Goal: Task Accomplishment & Management: Manage account settings

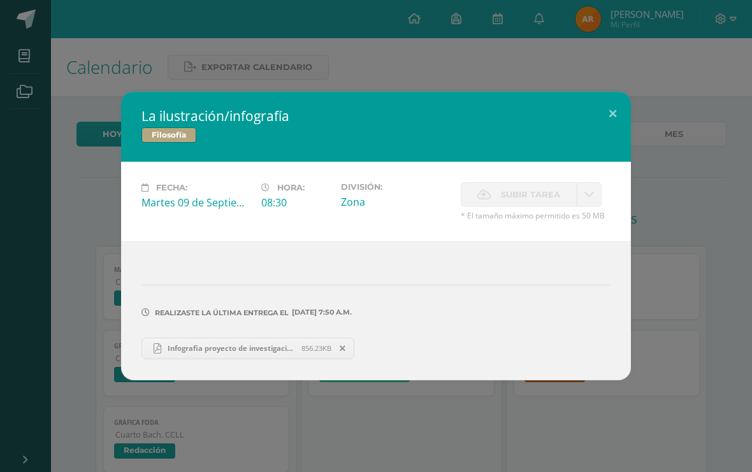
click at [607, 118] on button at bounding box center [613, 113] width 36 height 43
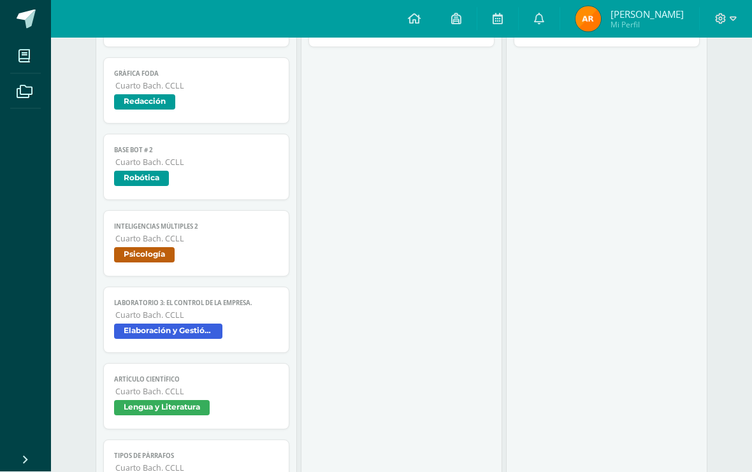
scroll to position [333, 0]
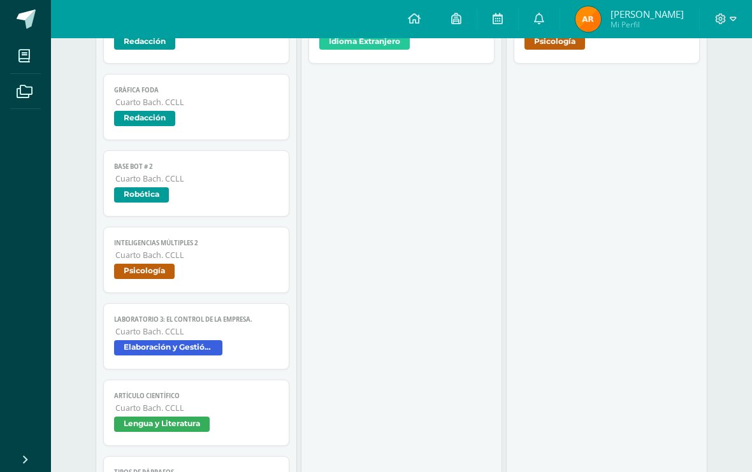
click at [729, 18] on span at bounding box center [726, 19] width 22 height 14
click at [693, 97] on link "Cerrar sesión" at bounding box center [686, 87] width 101 height 18
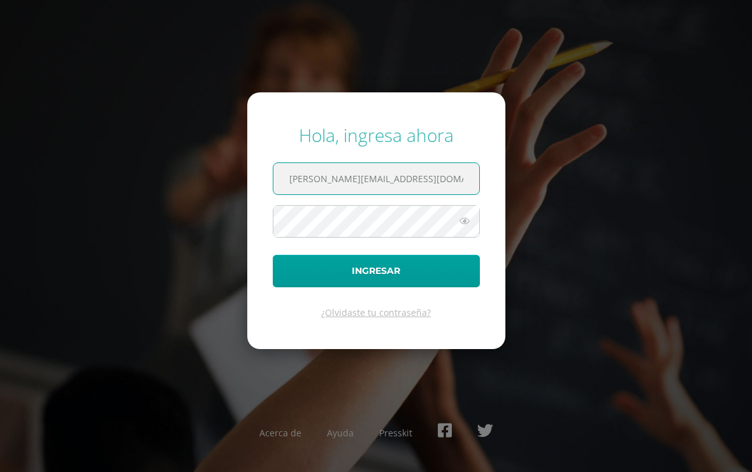
type input "lemus.da@continentalamericano.edu.gt"
click at [705, 110] on div "Hola, ingresa ahora lemus.da@continentalamericano.edu.gt Ingresar ¿Olvidaste tu…" at bounding box center [376, 236] width 762 height 472
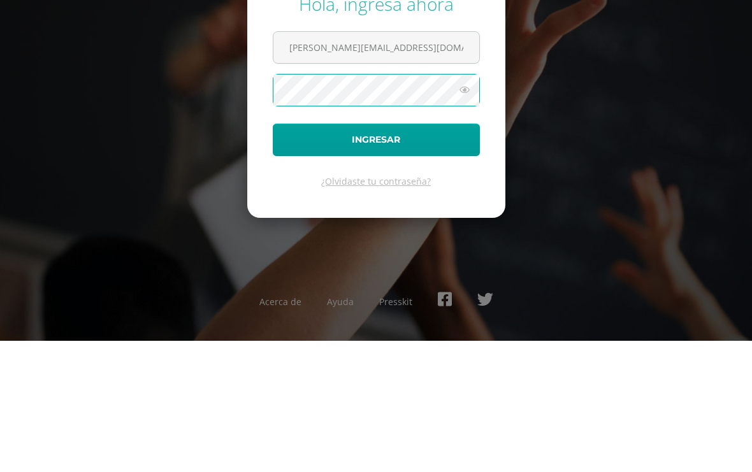
click at [480, 95] on form "Hola, ingresa ahora lemus.da@continentalamericano.edu.gt Ingresar ¿Olvidaste tu…" at bounding box center [376, 220] width 258 height 256
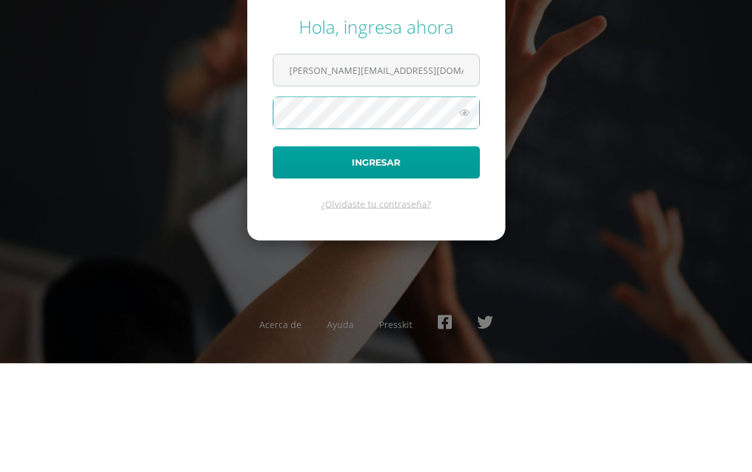
click at [463, 213] on icon at bounding box center [464, 220] width 17 height 15
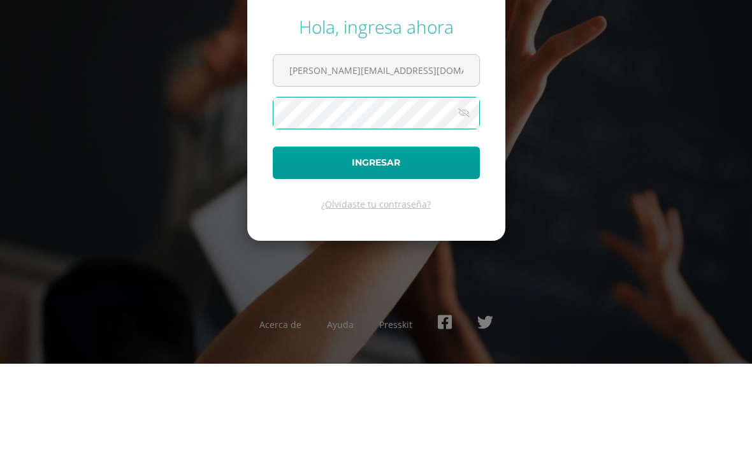
click at [403, 255] on button "Ingresar" at bounding box center [376, 271] width 207 height 32
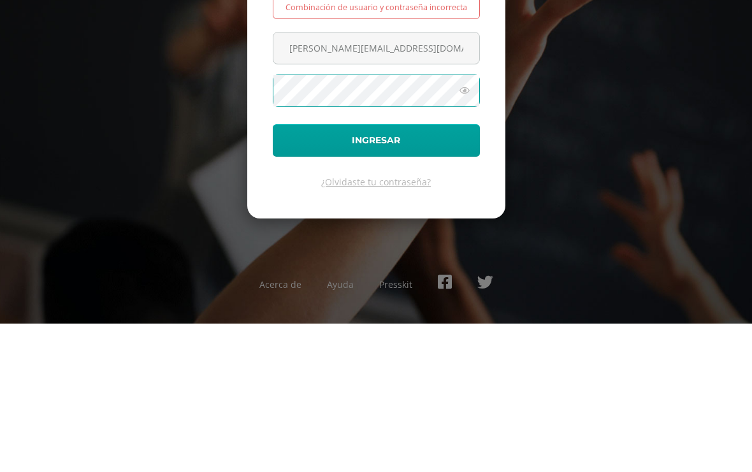
click at [468, 231] on icon at bounding box center [464, 238] width 17 height 15
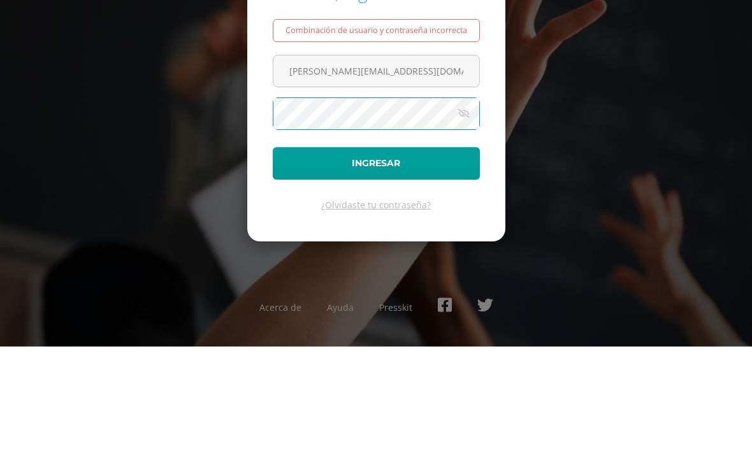
click at [421, 273] on button "Ingresar" at bounding box center [376, 289] width 207 height 32
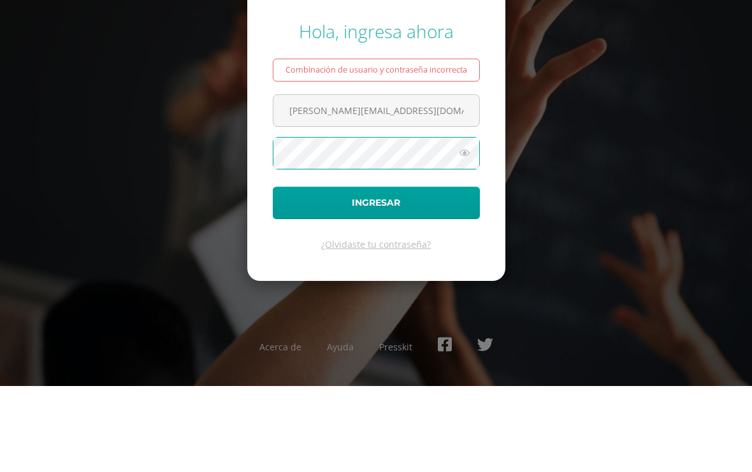
click at [463, 231] on icon at bounding box center [464, 238] width 17 height 15
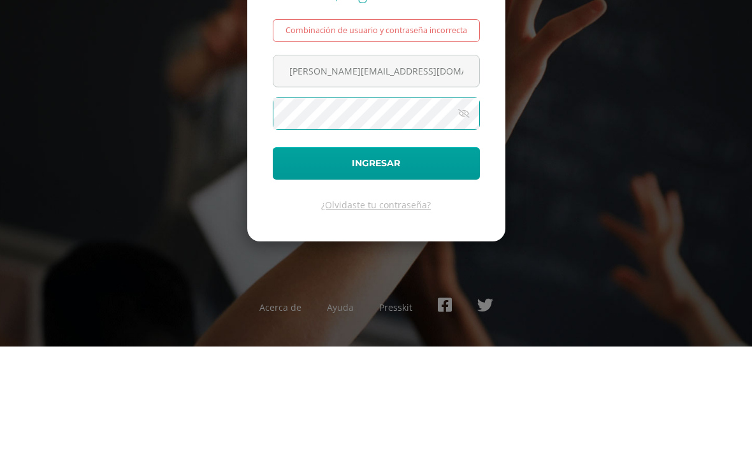
click at [424, 273] on button "Ingresar" at bounding box center [376, 289] width 207 height 32
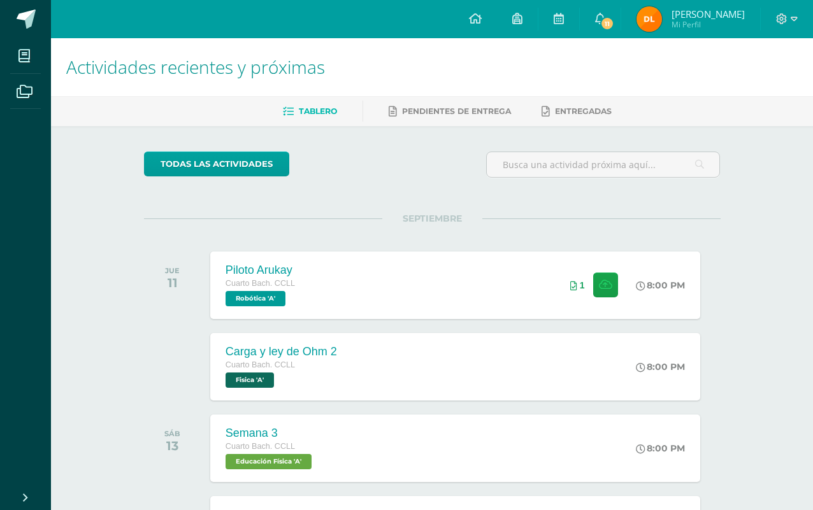
click at [409, 385] on div "Carga y [PERSON_NAME] 2 Cuarto [PERSON_NAME]. CCLL Fisica 'A' 8:00 PM Carga y […" at bounding box center [455, 367] width 490 height 68
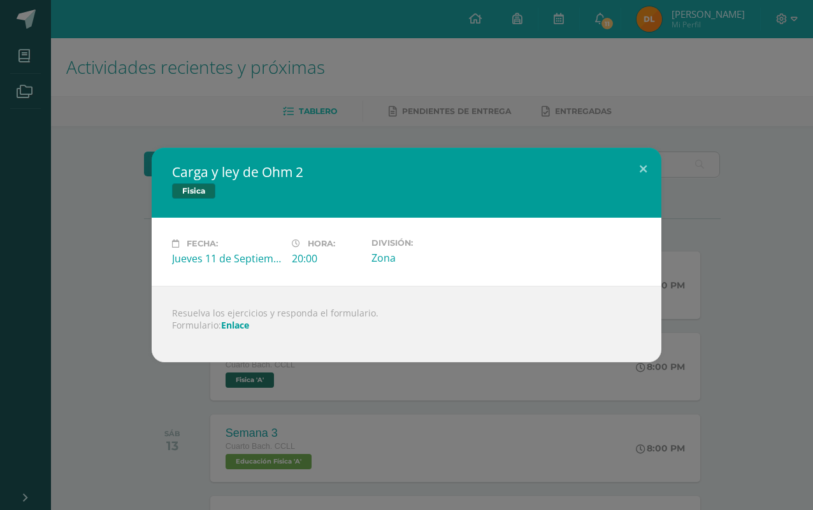
click at [230, 331] on link "Enlace" at bounding box center [235, 325] width 28 height 12
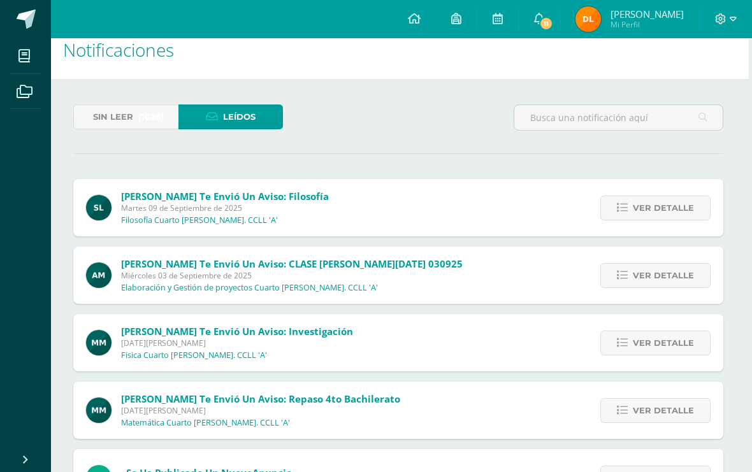
scroll to position [0, 3]
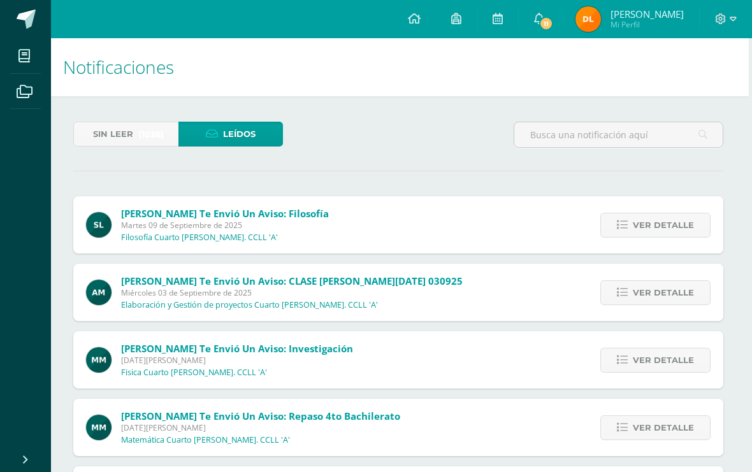
click at [225, 122] on link "Leídos" at bounding box center [230, 134] width 105 height 25
click at [129, 136] on span "Sin leer" at bounding box center [113, 134] width 40 height 24
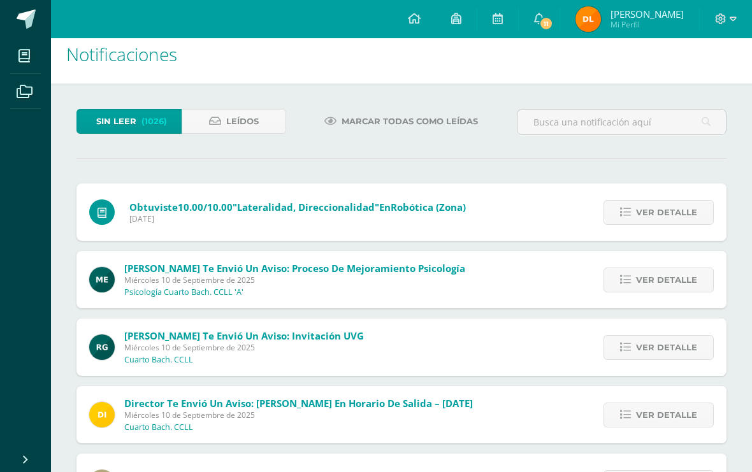
scroll to position [15, 0]
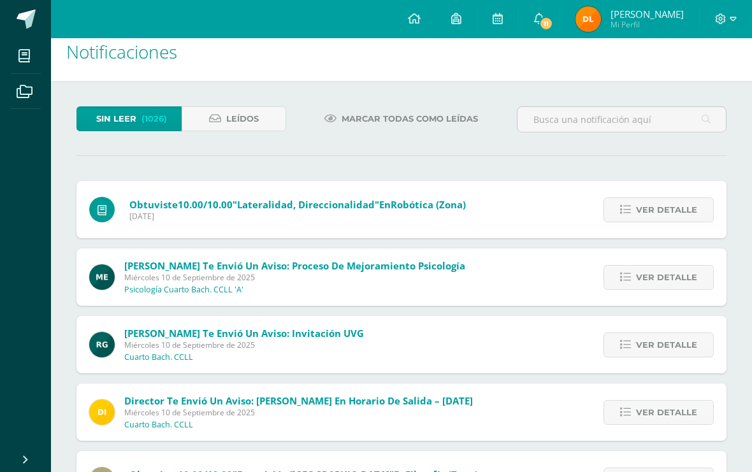
click at [638, 290] on link "Ver detalle" at bounding box center [658, 277] width 110 height 25
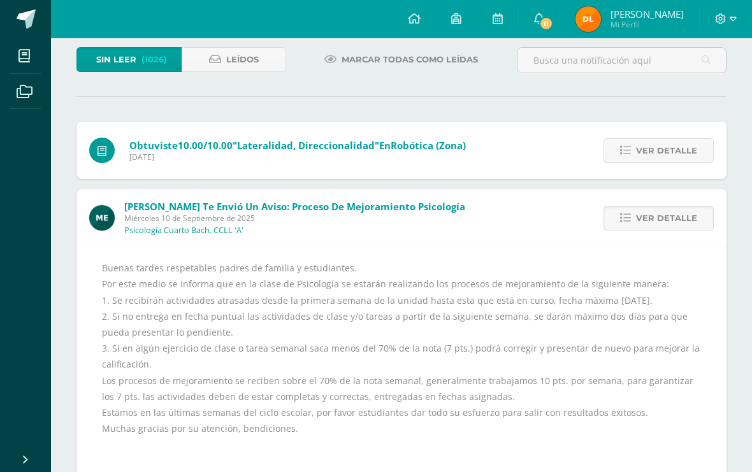
scroll to position [66, 0]
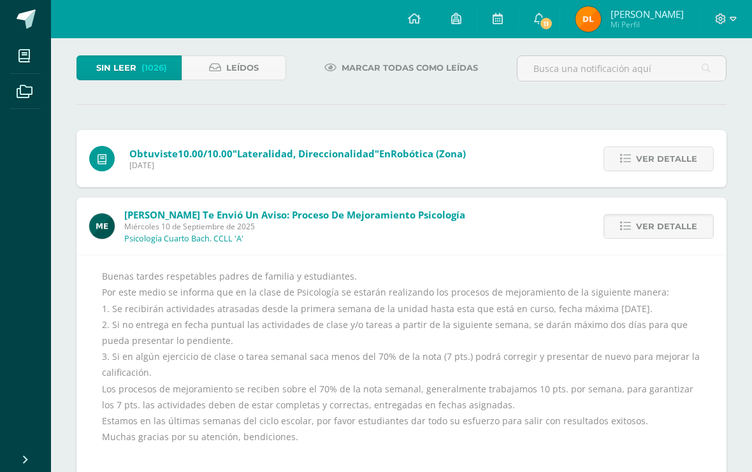
click at [661, 239] on link "Ver detalle" at bounding box center [658, 226] width 110 height 25
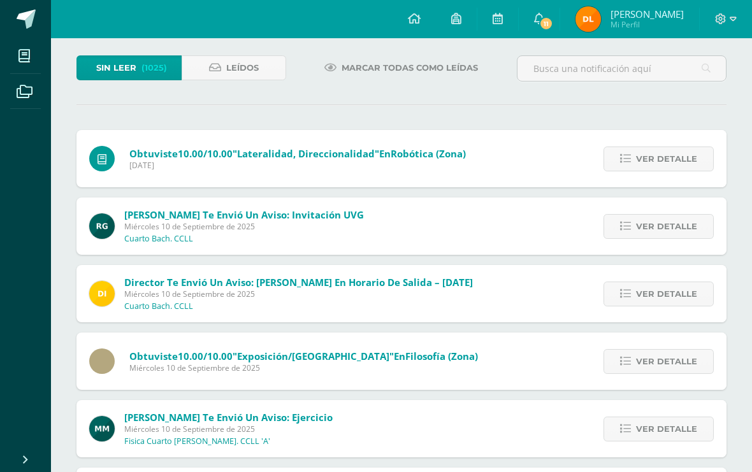
click at [649, 171] on span "Ver detalle" at bounding box center [666, 159] width 61 height 24
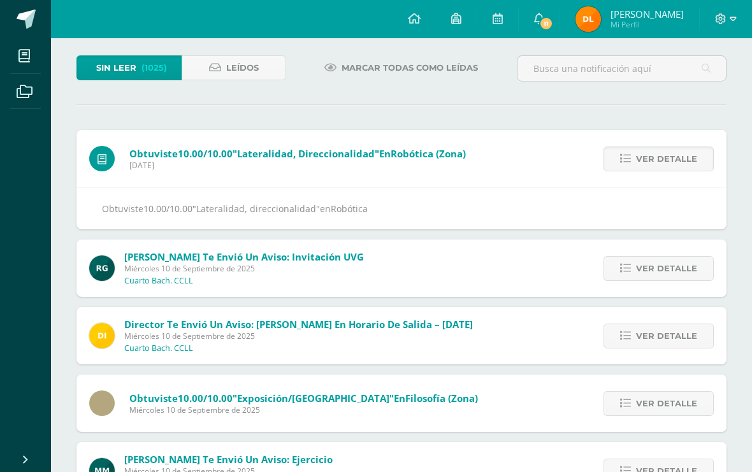
click at [664, 166] on span "Ver detalle" at bounding box center [666, 159] width 61 height 24
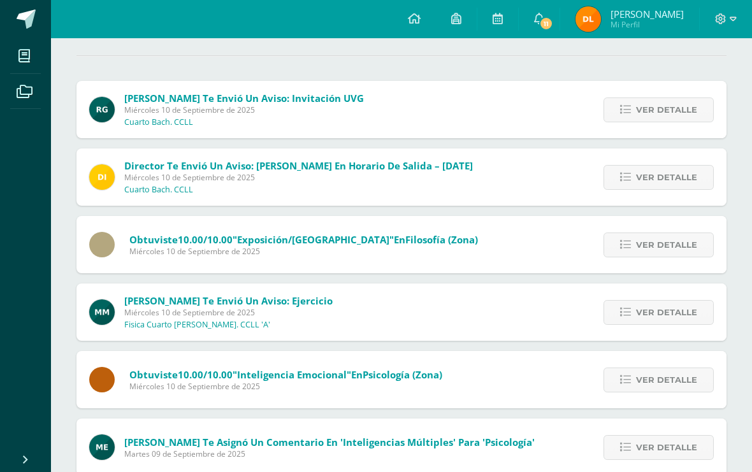
scroll to position [120, 0]
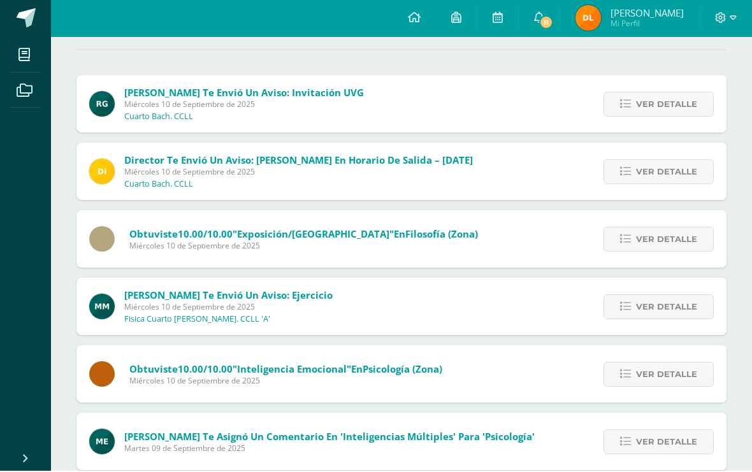
click at [681, 308] on span "Ver detalle" at bounding box center [666, 308] width 61 height 24
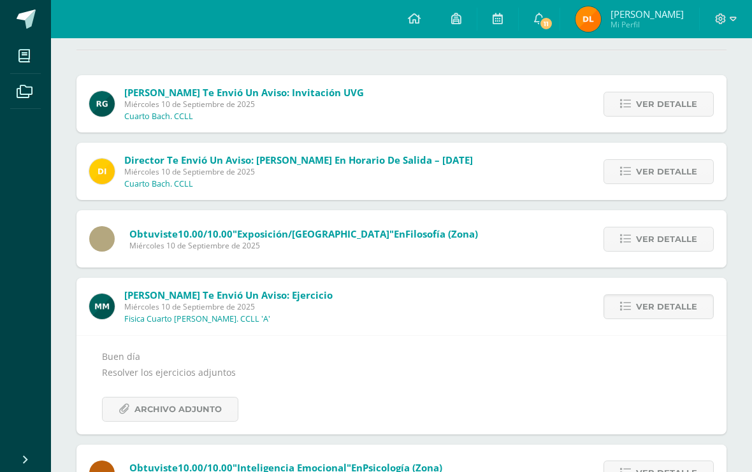
click at [213, 407] on span "Archivo Adjunto" at bounding box center [177, 410] width 87 height 24
